Goal: Check status: Check status

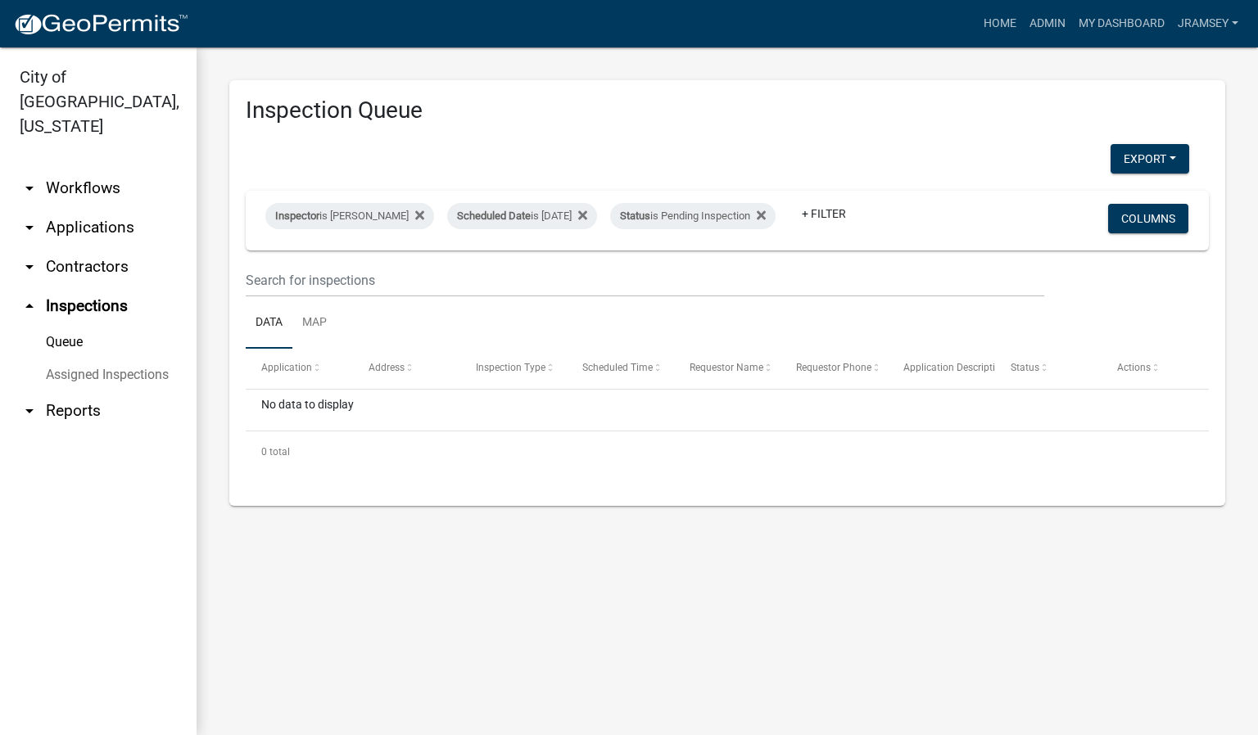
click at [202, 534] on div "Inspection Queue Export Excel Format (.xlsx) CSV Format (.csv) Inspector is [PE…" at bounding box center [727, 292] width 1061 height 491
click at [539, 206] on div "Scheduled Date is [DATE]" at bounding box center [522, 216] width 150 height 26
click at [585, 264] on input "[DATE]" at bounding box center [536, 265] width 115 height 34
type input "[DATE]"
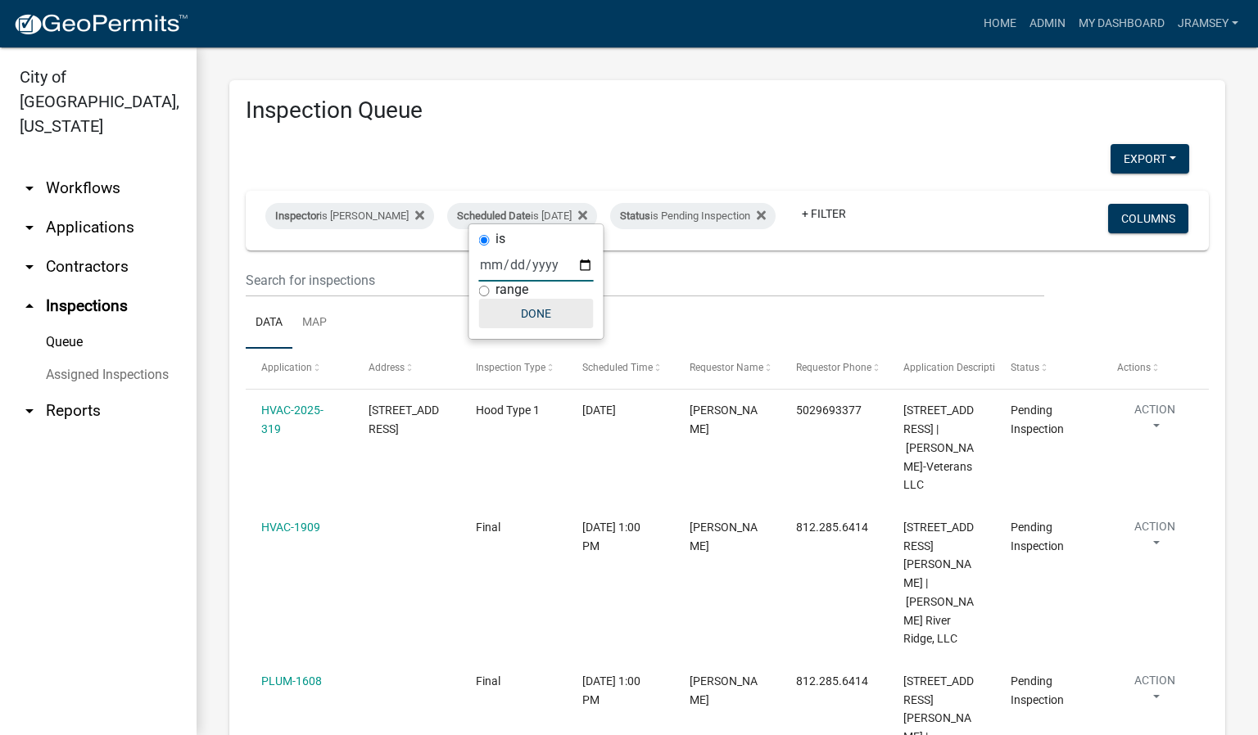
click at [548, 327] on button "Done" at bounding box center [536, 313] width 115 height 29
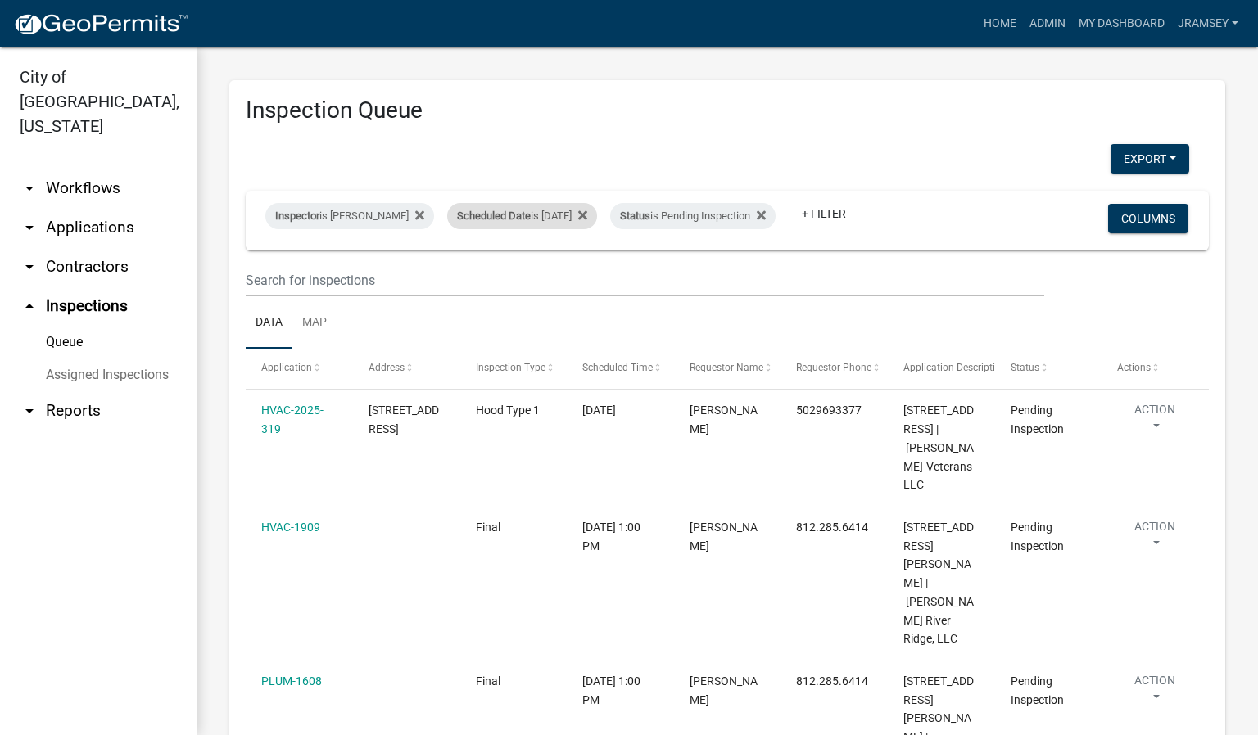
click at [570, 215] on div "Scheduled Date is [DATE]" at bounding box center [522, 216] width 150 height 26
click at [585, 265] on input "[DATE]" at bounding box center [536, 265] width 115 height 34
type input "[DATE]"
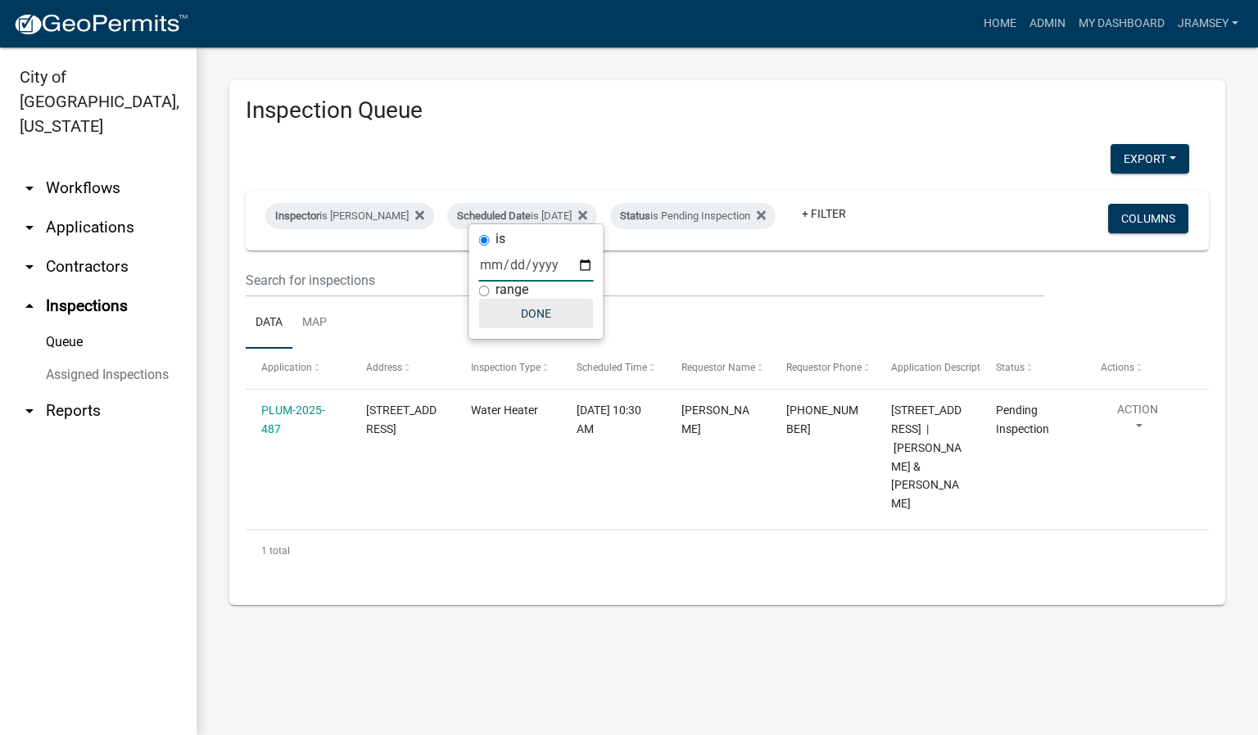
click at [544, 313] on button "Done" at bounding box center [536, 313] width 115 height 29
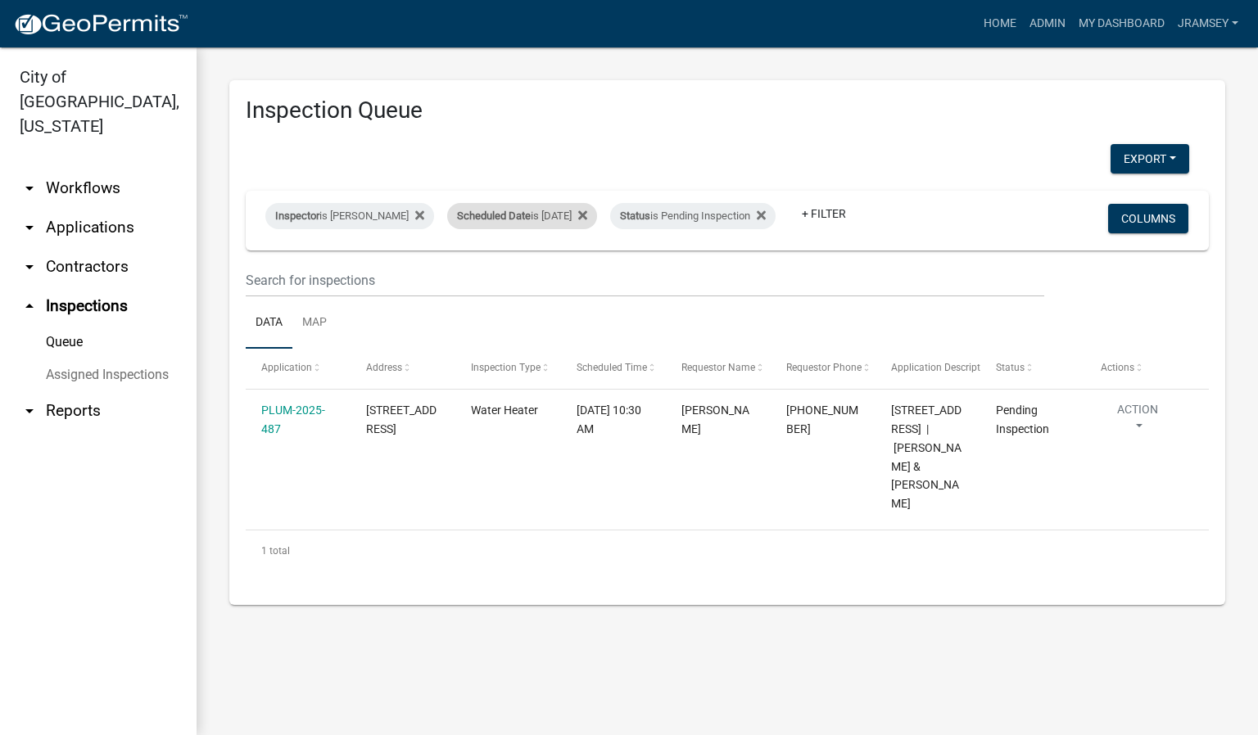
click at [580, 210] on div "Scheduled Date is [DATE]" at bounding box center [522, 216] width 150 height 26
click at [587, 268] on input "[DATE]" at bounding box center [536, 265] width 115 height 34
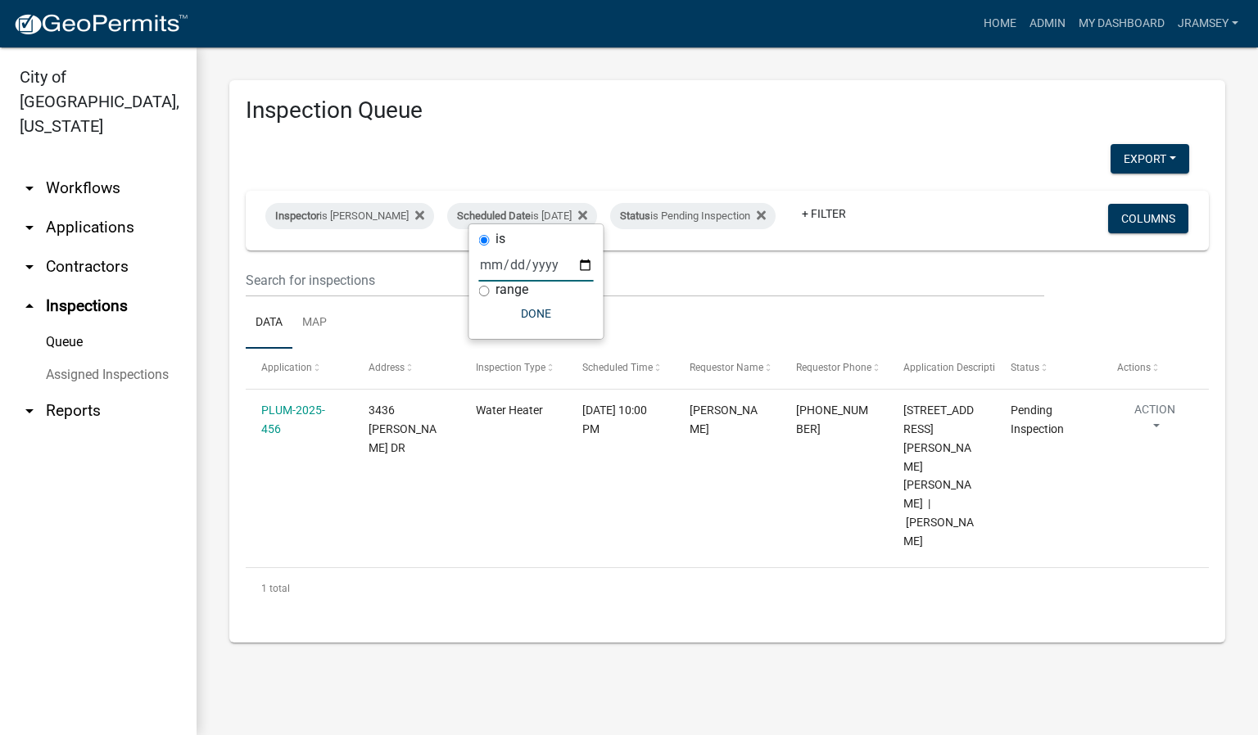
click at [585, 270] on input "[DATE]" at bounding box center [536, 265] width 115 height 34
type input "[DATE]"
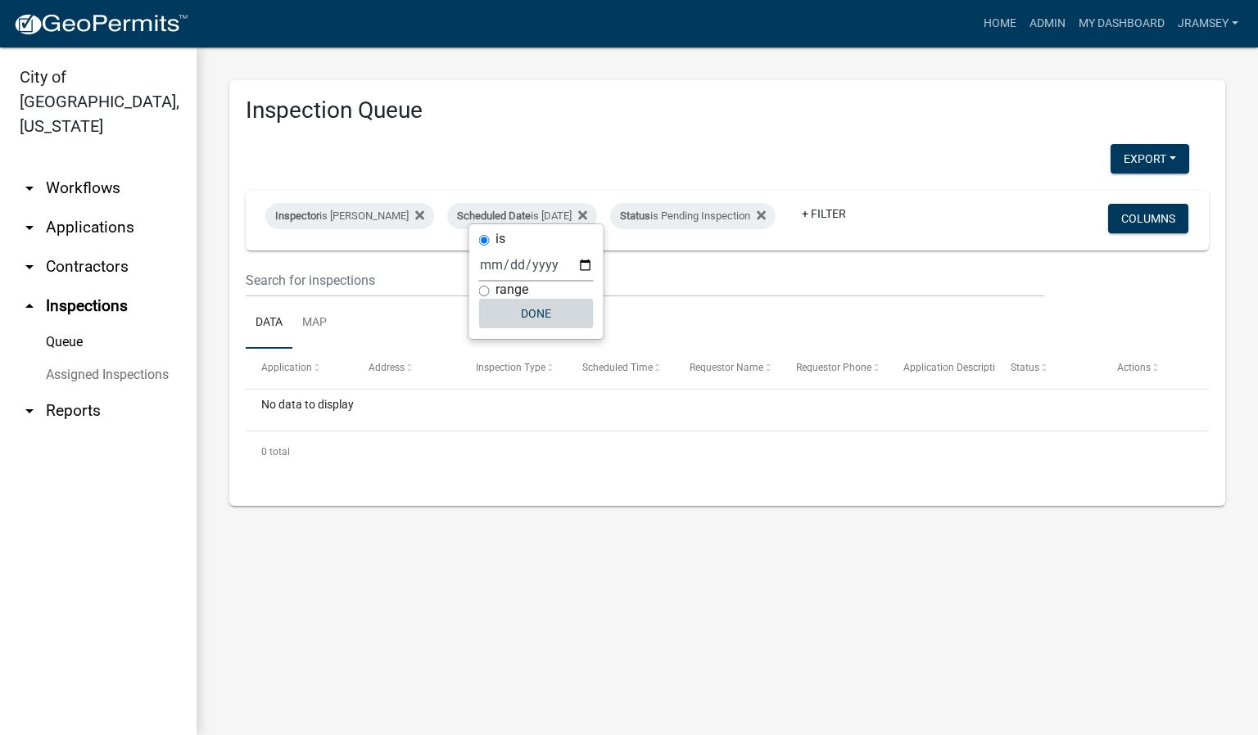
click at [536, 310] on button "Done" at bounding box center [536, 313] width 115 height 29
